Goal: Information Seeking & Learning: Stay updated

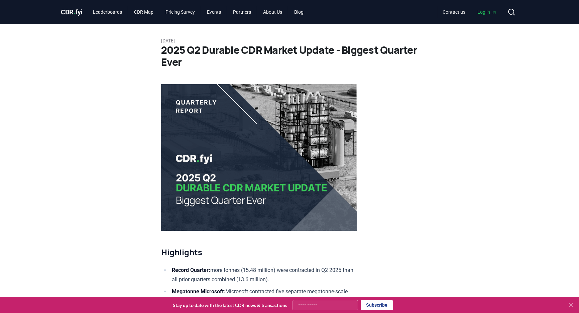
scroll to position [535, 0]
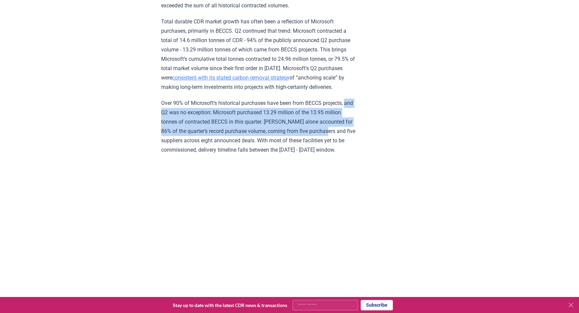
drag, startPoint x: 147, startPoint y: 115, endPoint x: 154, endPoint y: 147, distance: 33.0
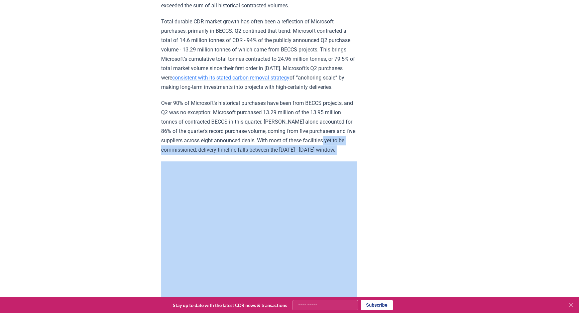
drag, startPoint x: 154, startPoint y: 153, endPoint x: 156, endPoint y: 165, distance: 12.5
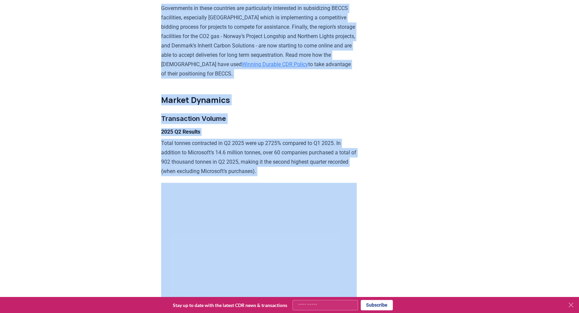
scroll to position [960, 0]
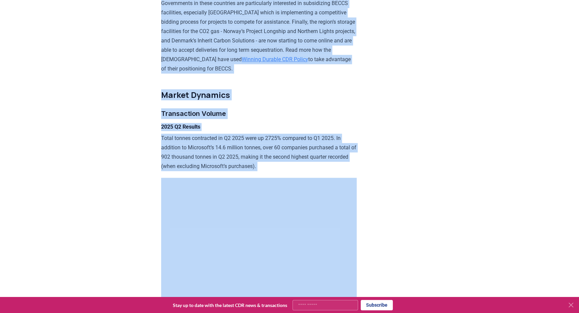
drag, startPoint x: 159, startPoint y: 109, endPoint x: 156, endPoint y: 181, distance: 72.0
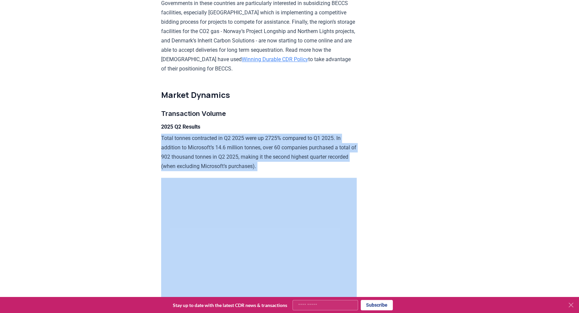
drag, startPoint x: 156, startPoint y: 181, endPoint x: 156, endPoint y: 147, distance: 34.4
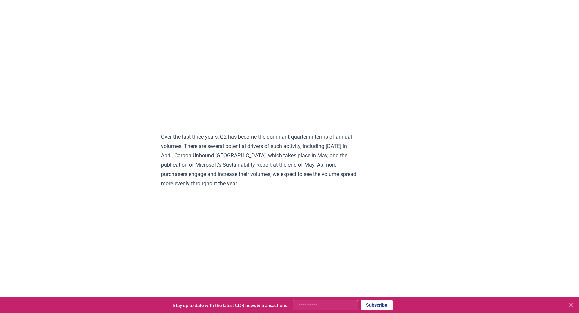
scroll to position [1173, 0]
